Goal: Task Accomplishment & Management: Manage account settings

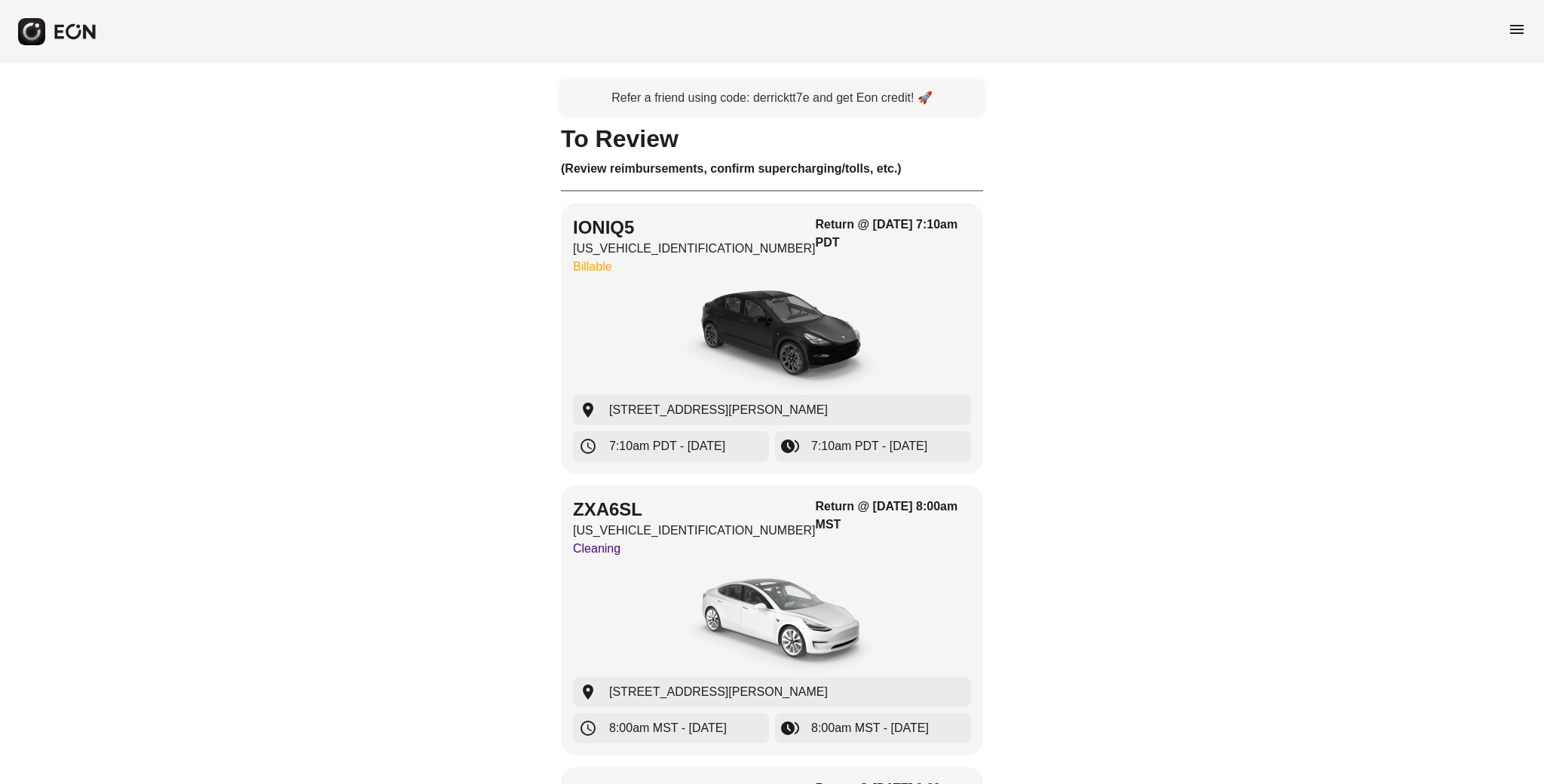
click at [1520, 34] on span "menu" at bounding box center [1516, 29] width 18 height 18
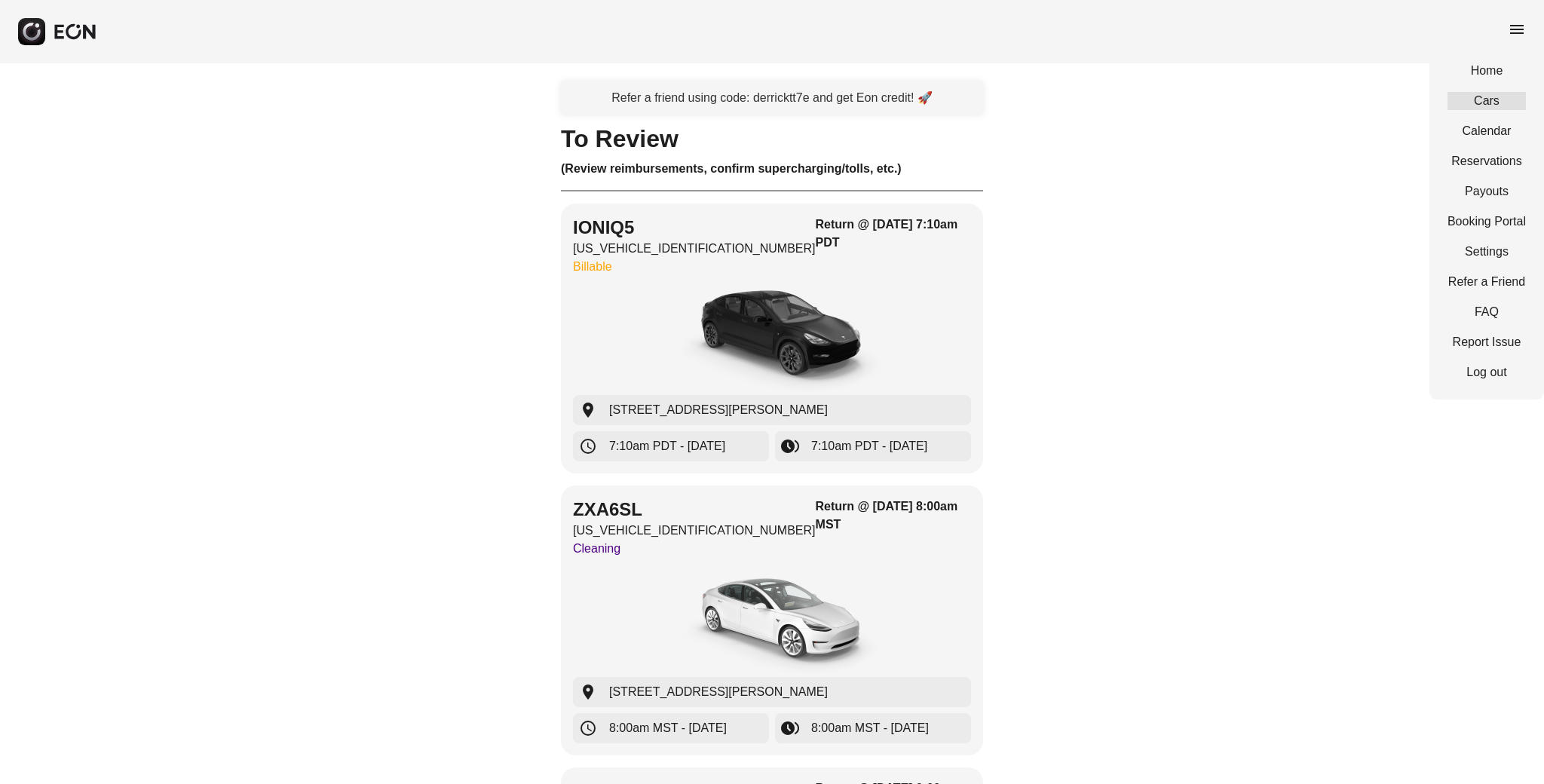
click at [1479, 107] on link "Cars" at bounding box center [1486, 101] width 78 height 18
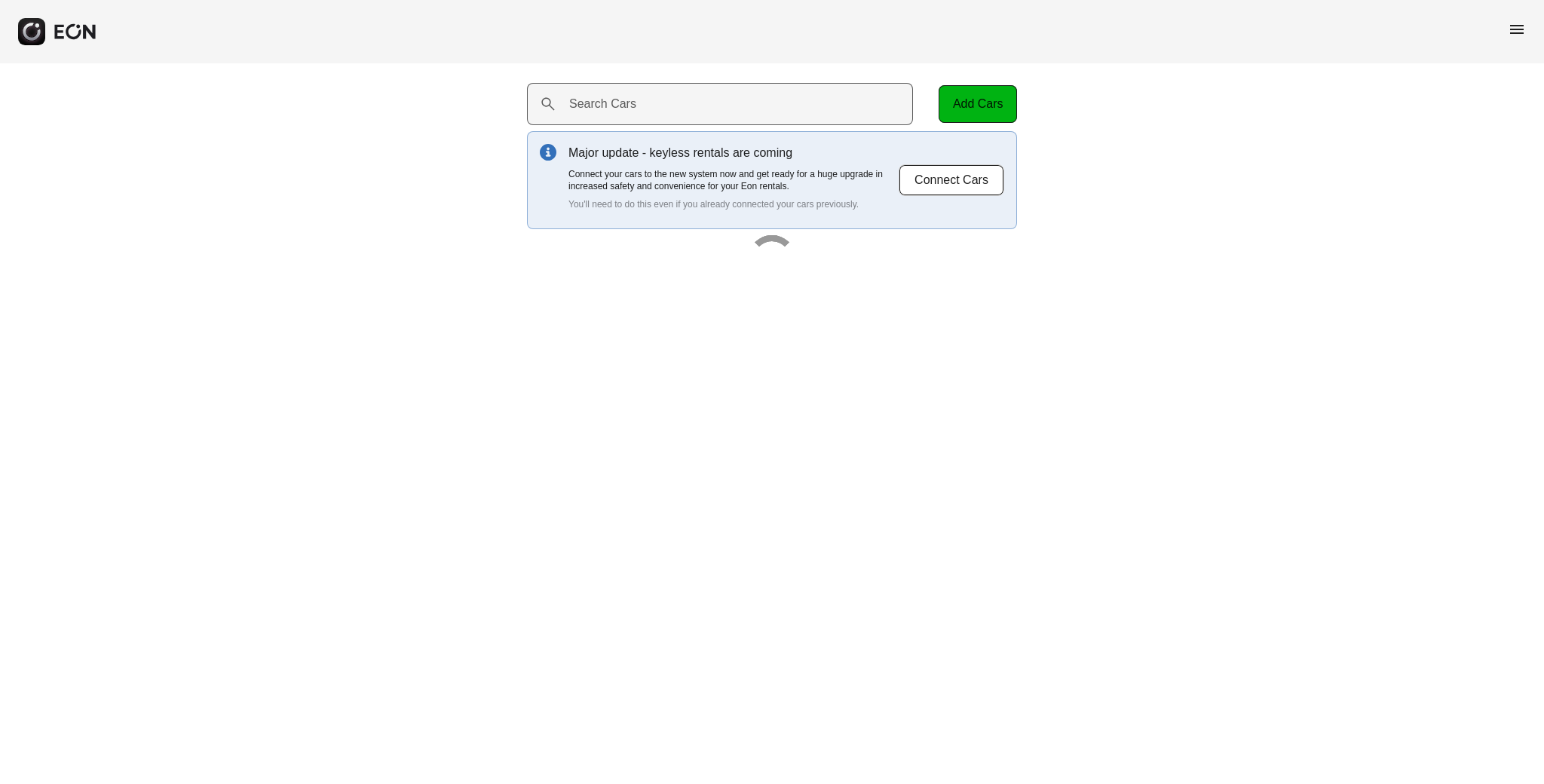
click at [615, 109] on label "Search Cars" at bounding box center [603, 103] width 67 height 18
click at [615, 109] on Cars "Search Cars" at bounding box center [720, 103] width 386 height 42
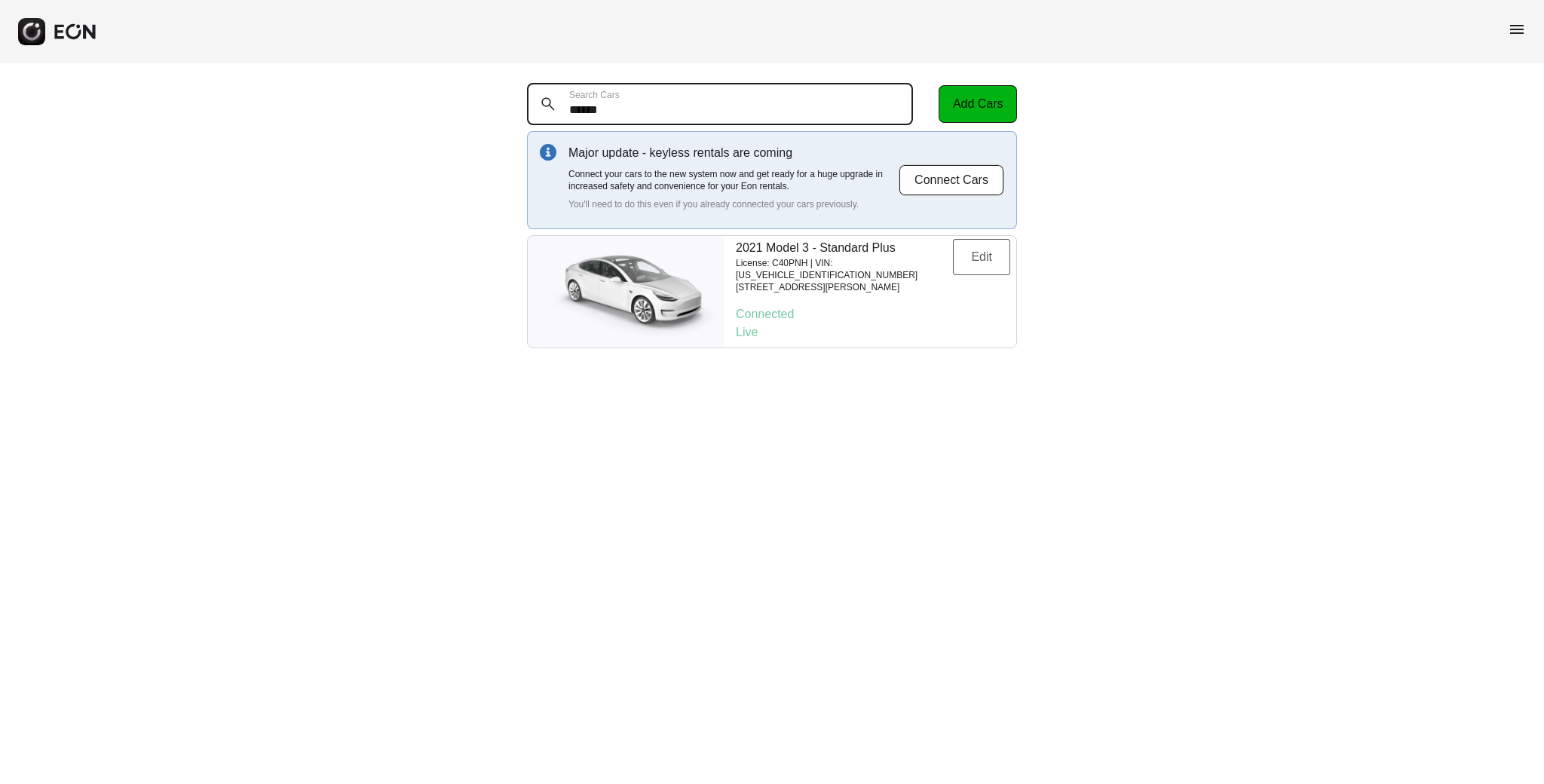
type Cars "******"
click at [972, 262] on button "Edit" at bounding box center [982, 257] width 58 height 36
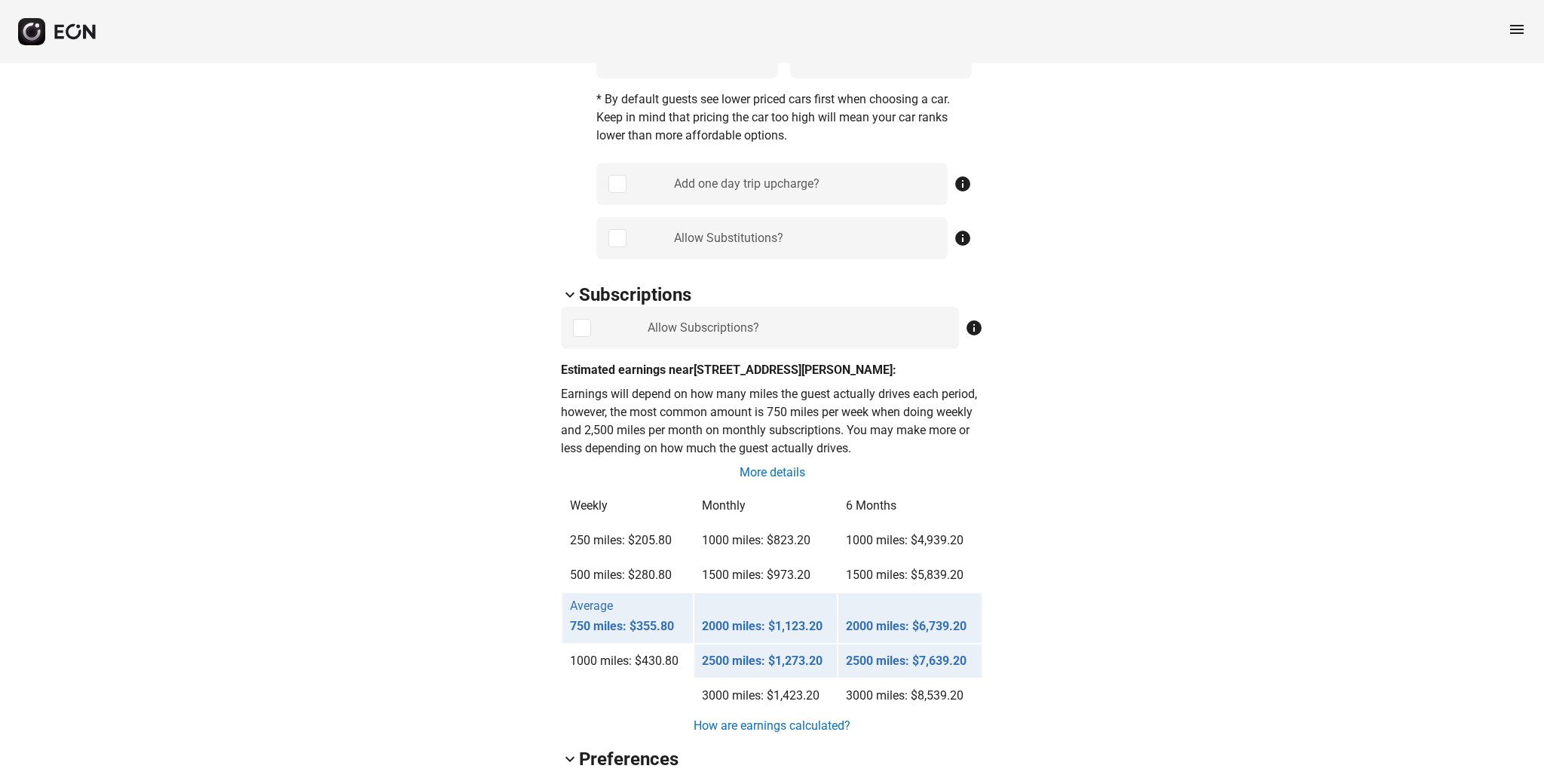
scroll to position [864, 0]
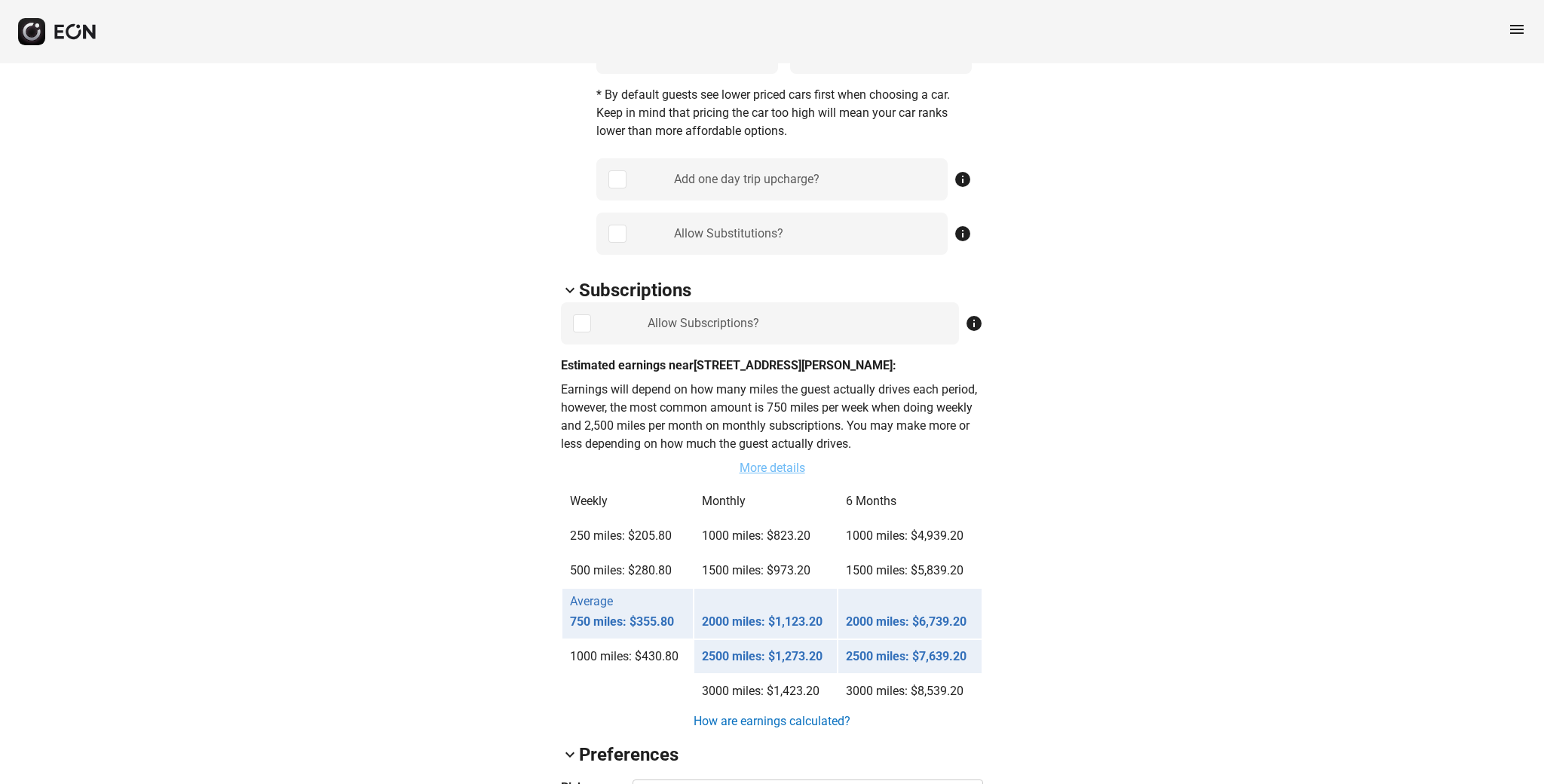
click at [801, 466] on link "More details" at bounding box center [773, 467] width 69 height 18
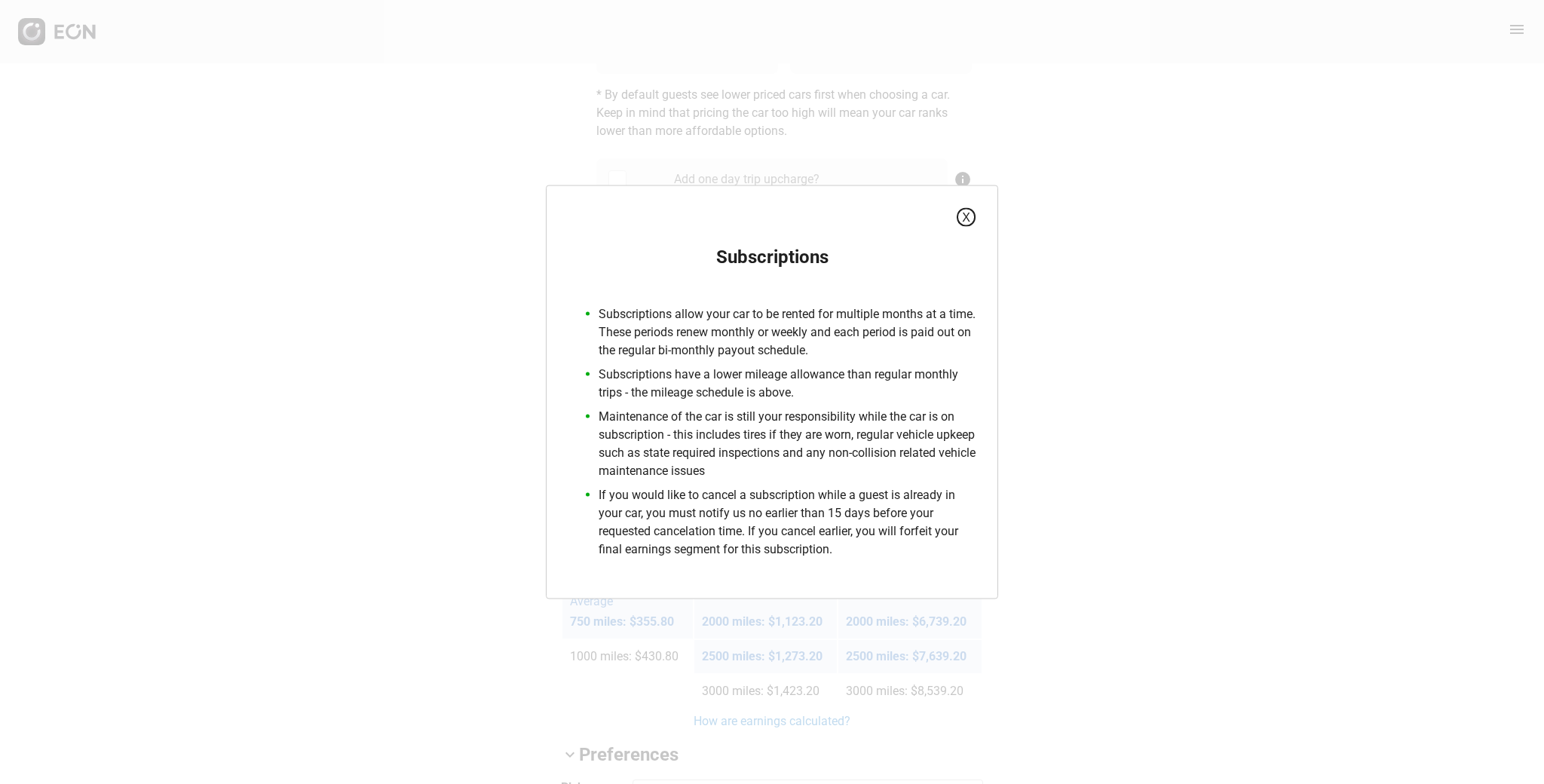
click at [964, 211] on button "X" at bounding box center [966, 217] width 19 height 19
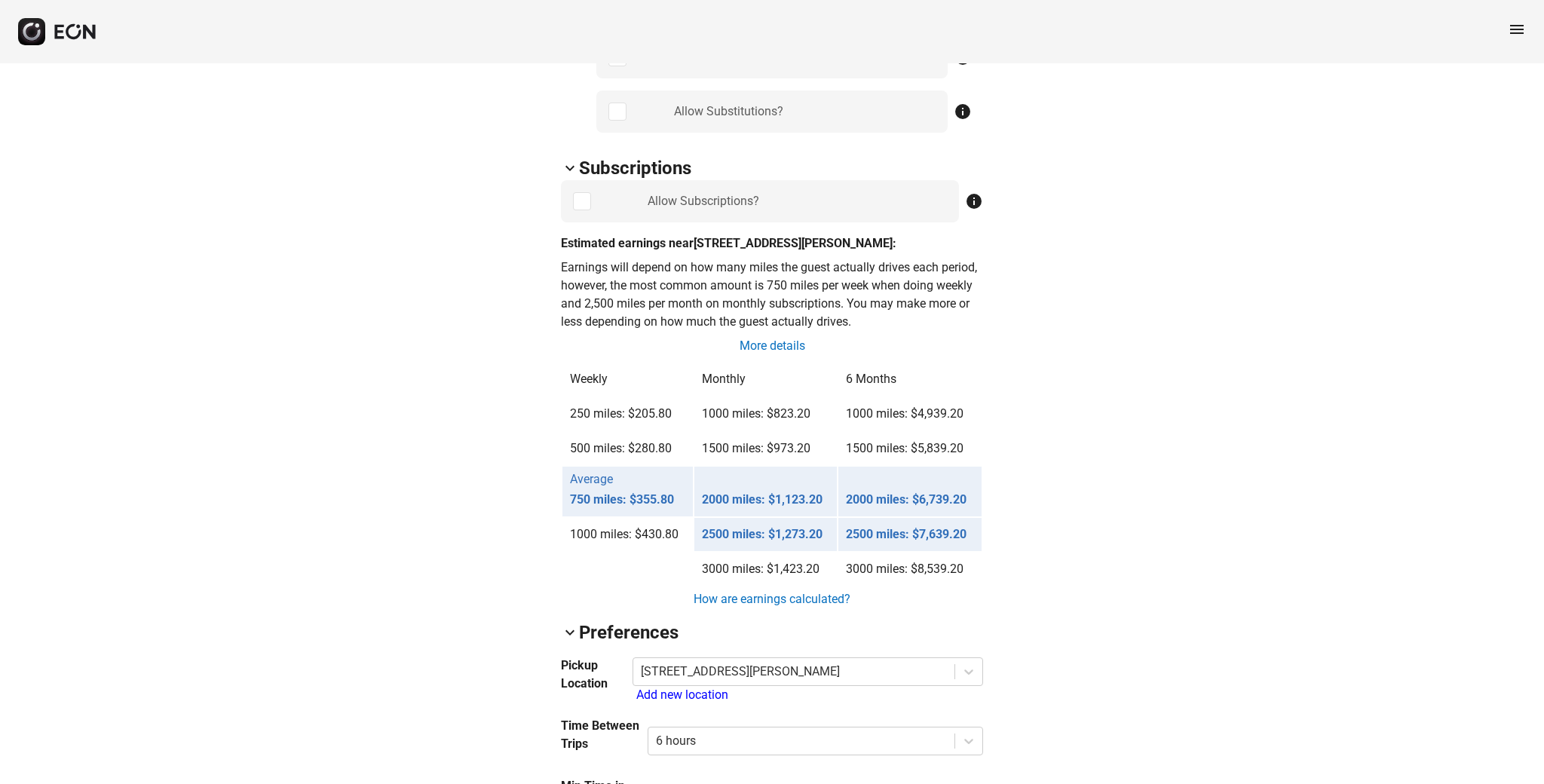
scroll to position [1062, 0]
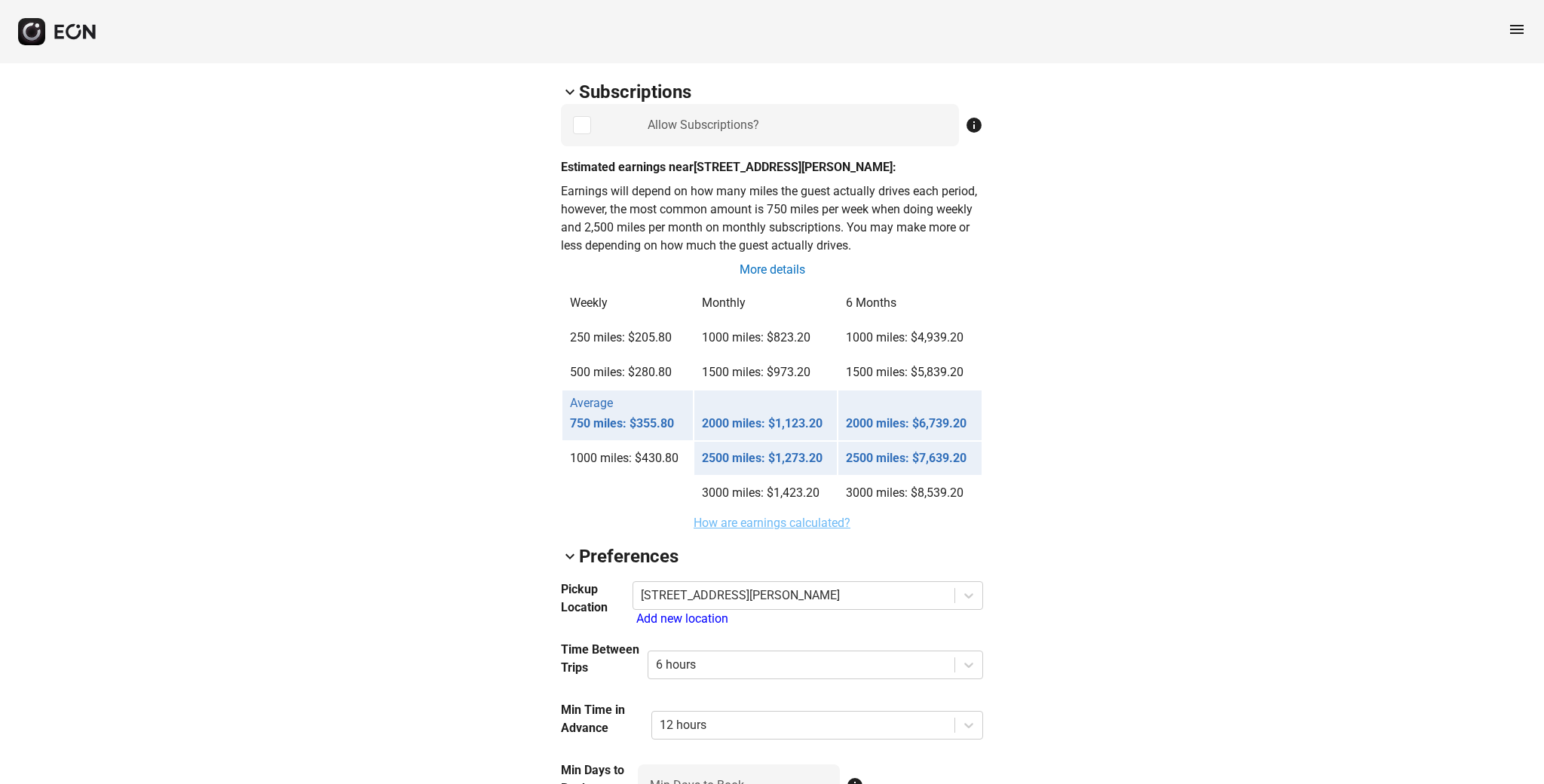
click at [826, 526] on link "How are earnings calculated?" at bounding box center [772, 522] width 160 height 18
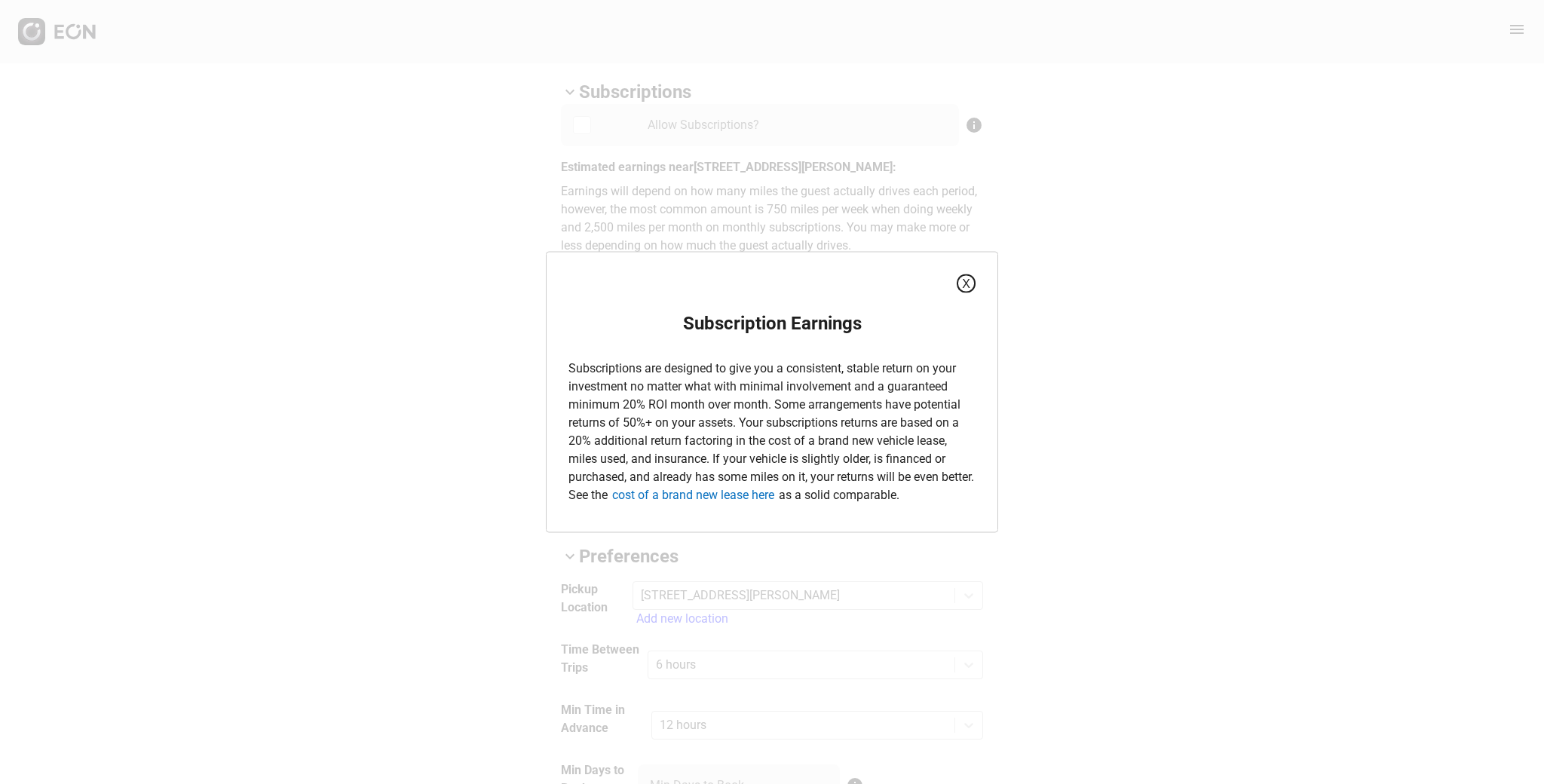
click at [964, 286] on button "X" at bounding box center [966, 284] width 19 height 19
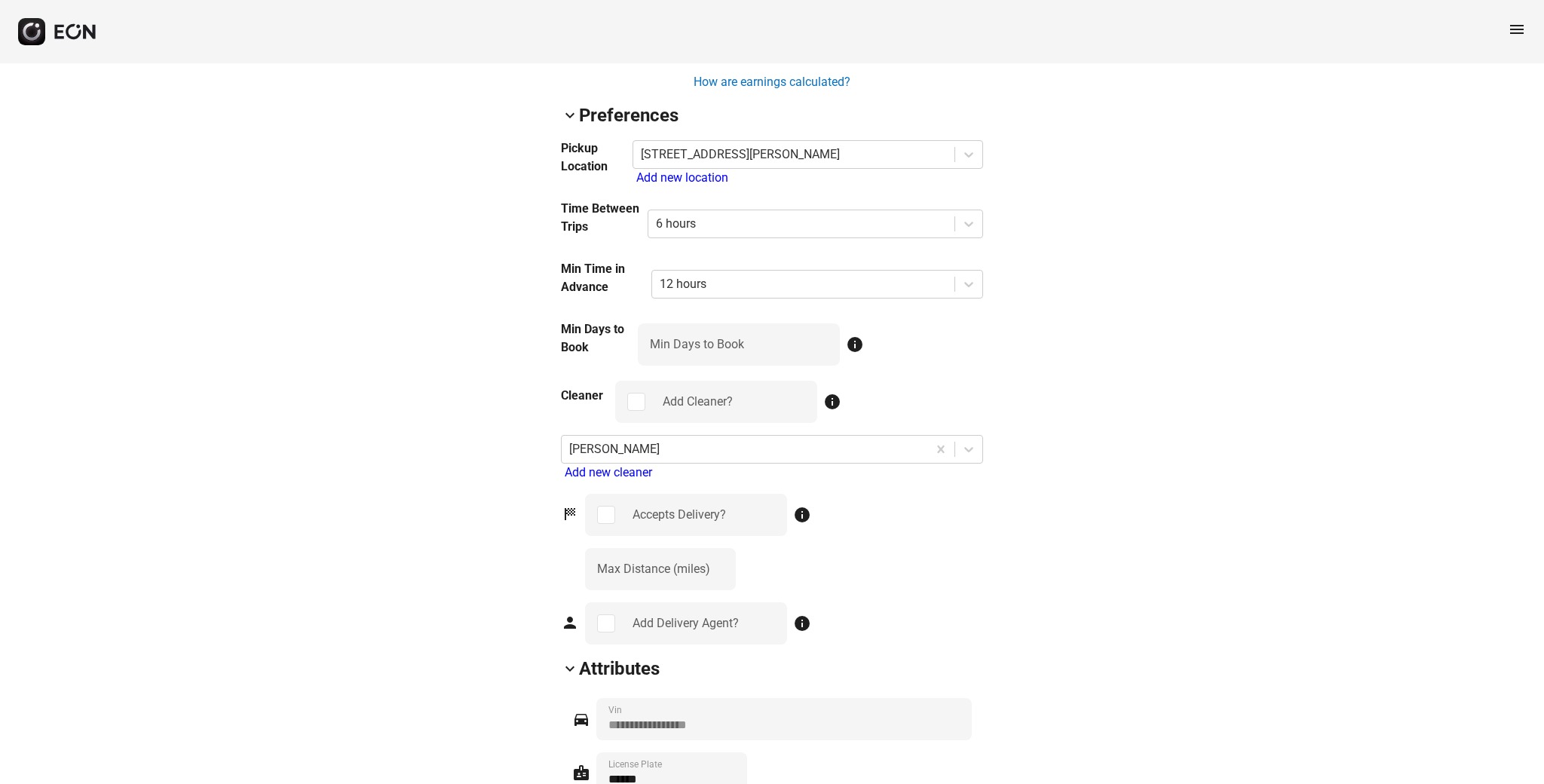
scroll to position [1500, 0]
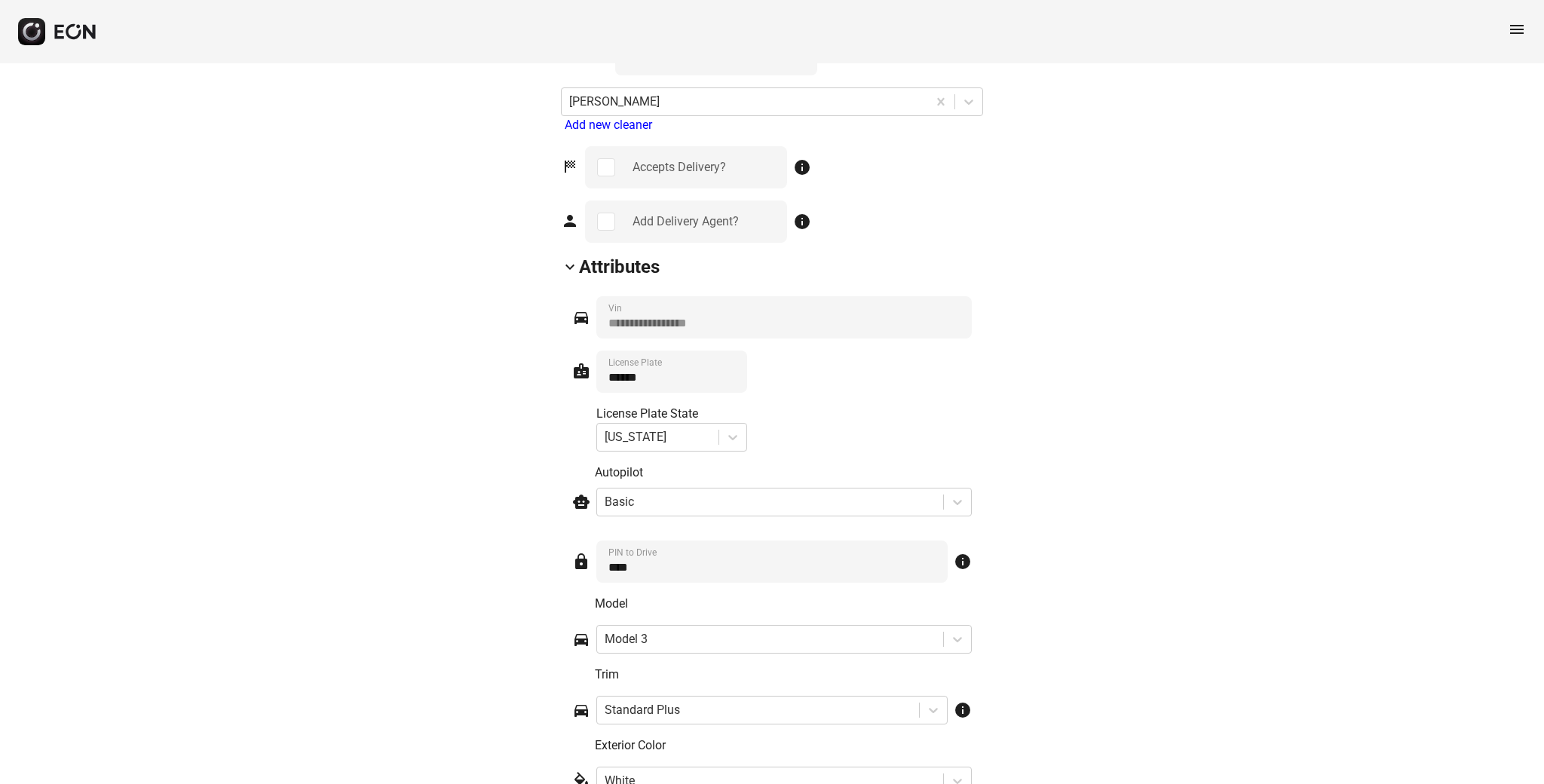
scroll to position [1850, 0]
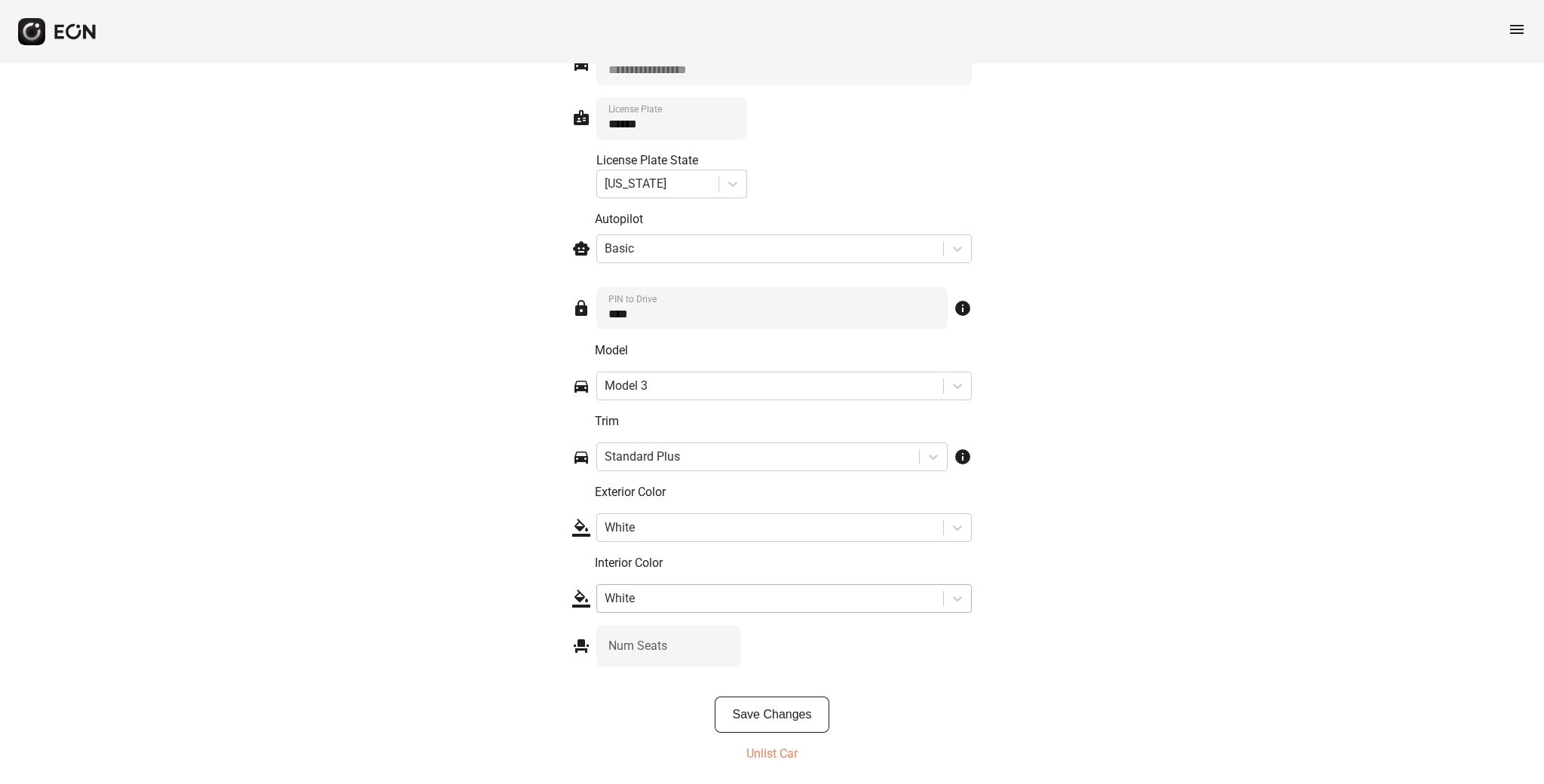
scroll to position [2048, 0]
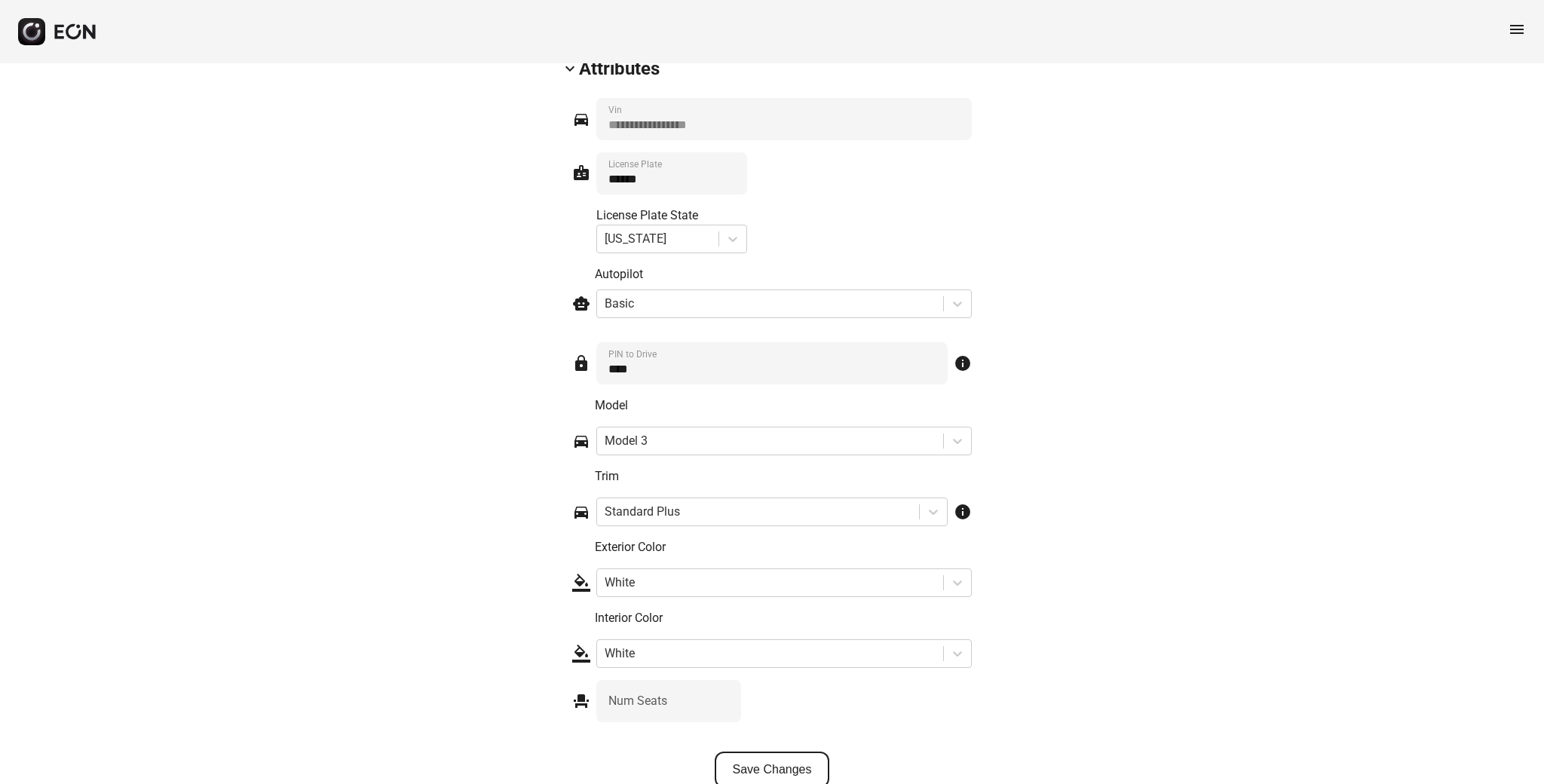
click at [793, 761] on button "Save Changes" at bounding box center [772, 769] width 115 height 36
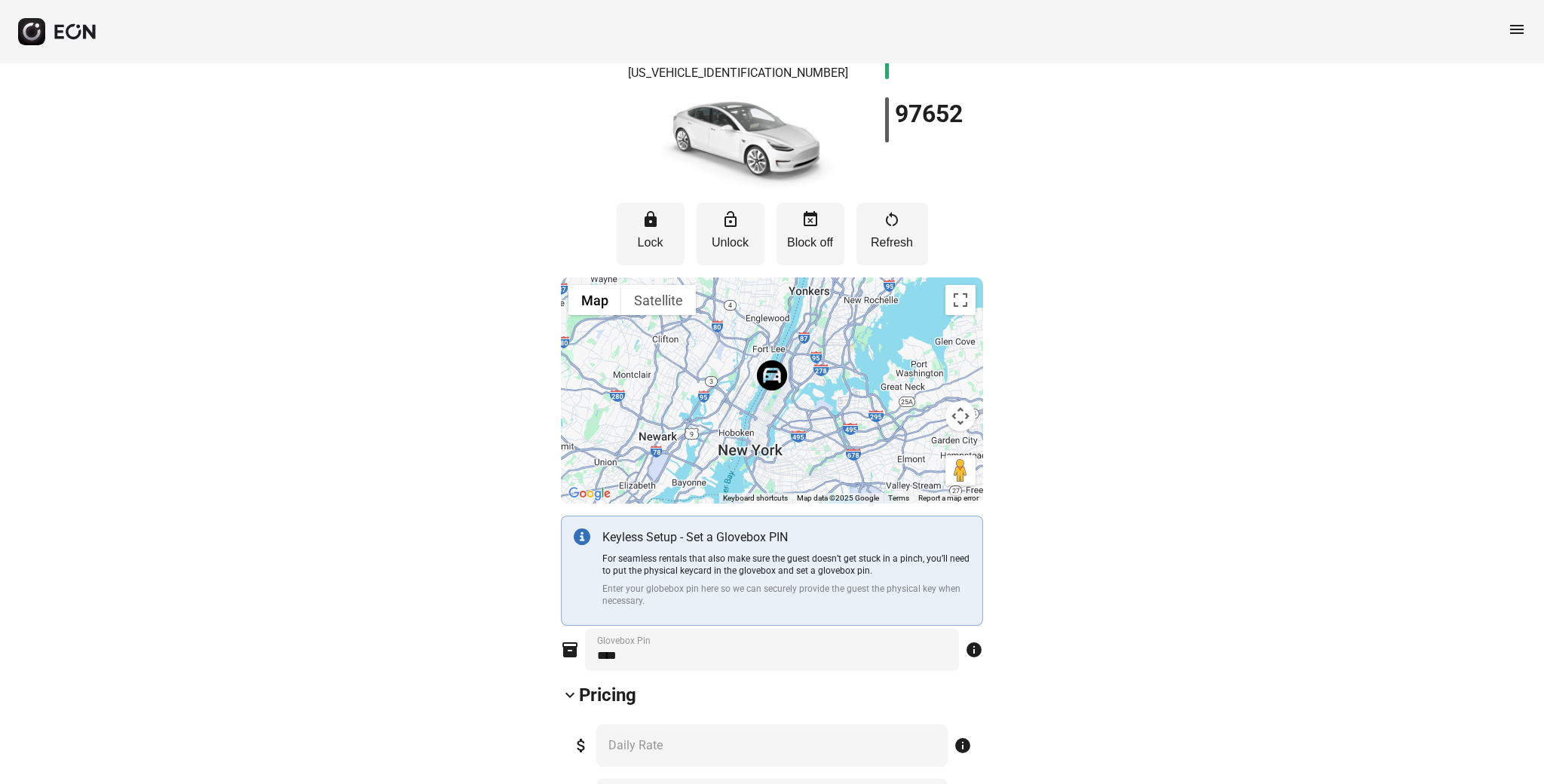
scroll to position [0, 0]
